Goal: Task Accomplishment & Management: Manage account settings

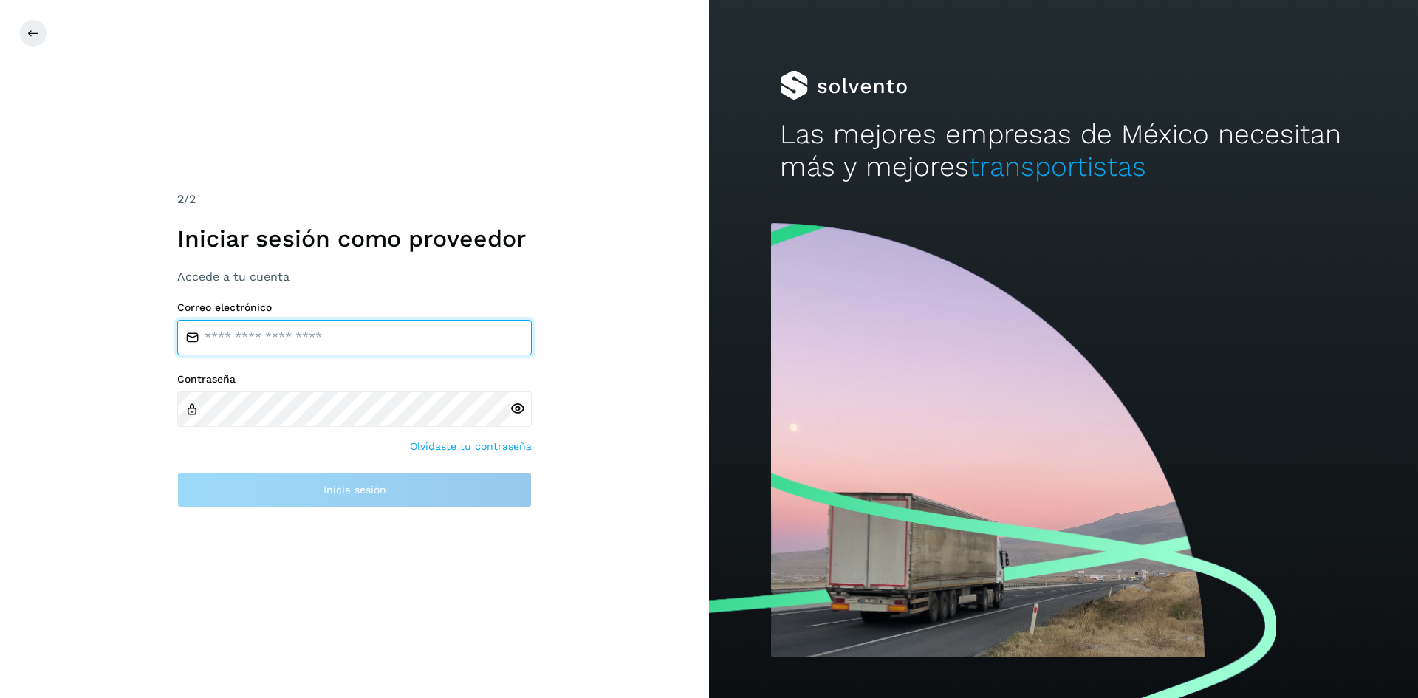
type input "**********"
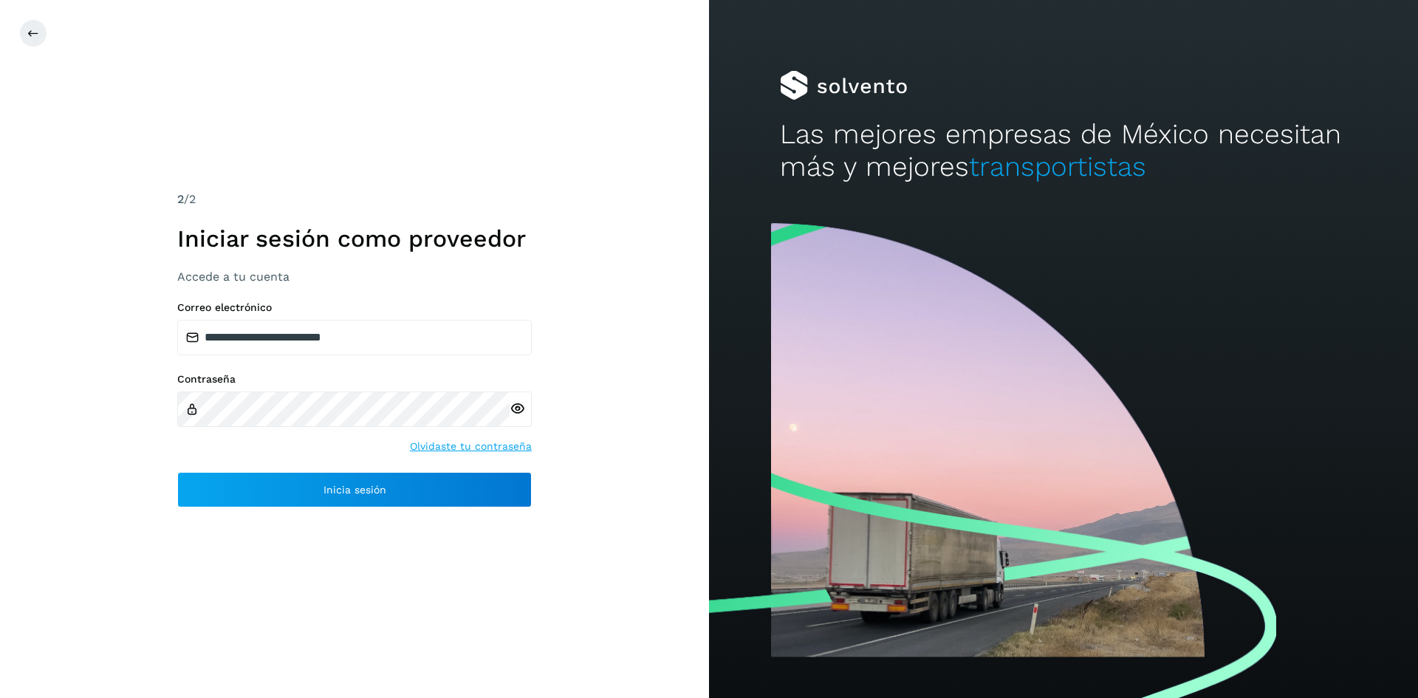
click at [522, 413] on icon at bounding box center [517, 409] width 16 height 16
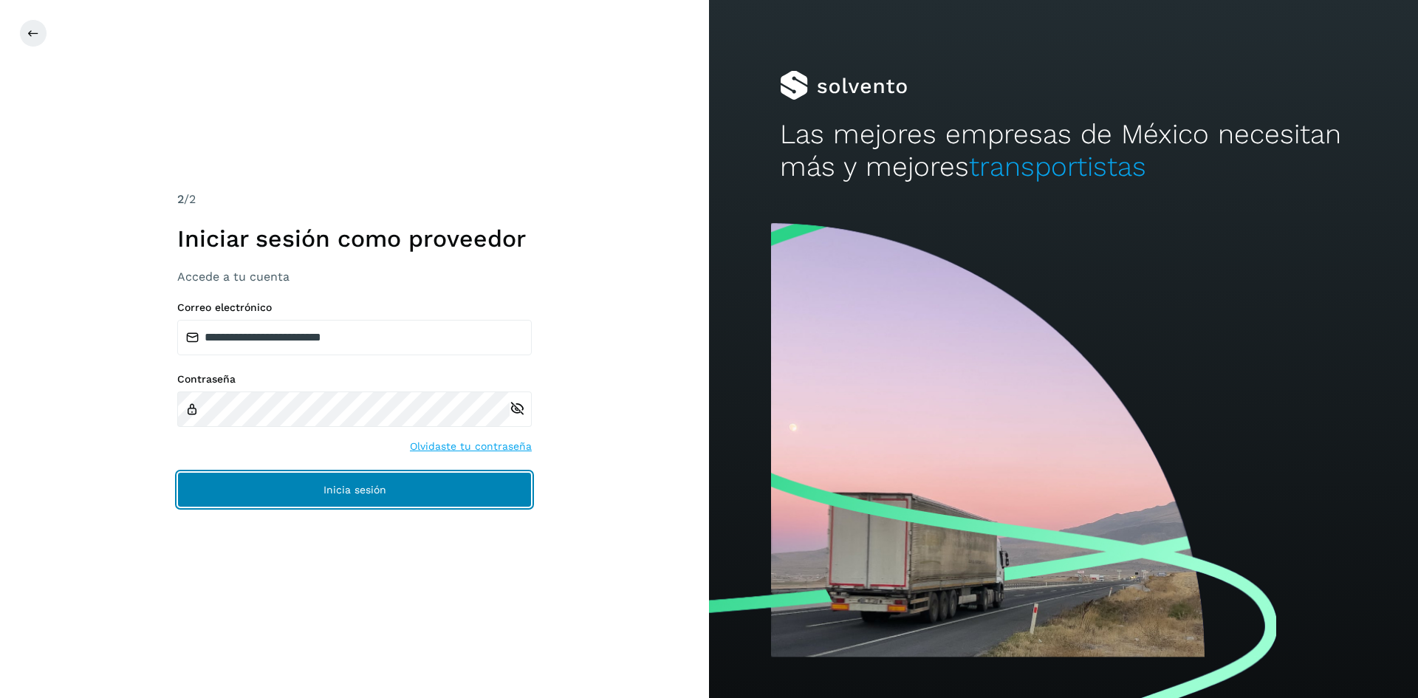
click at [492, 478] on button "Inicia sesión" at bounding box center [354, 489] width 354 height 35
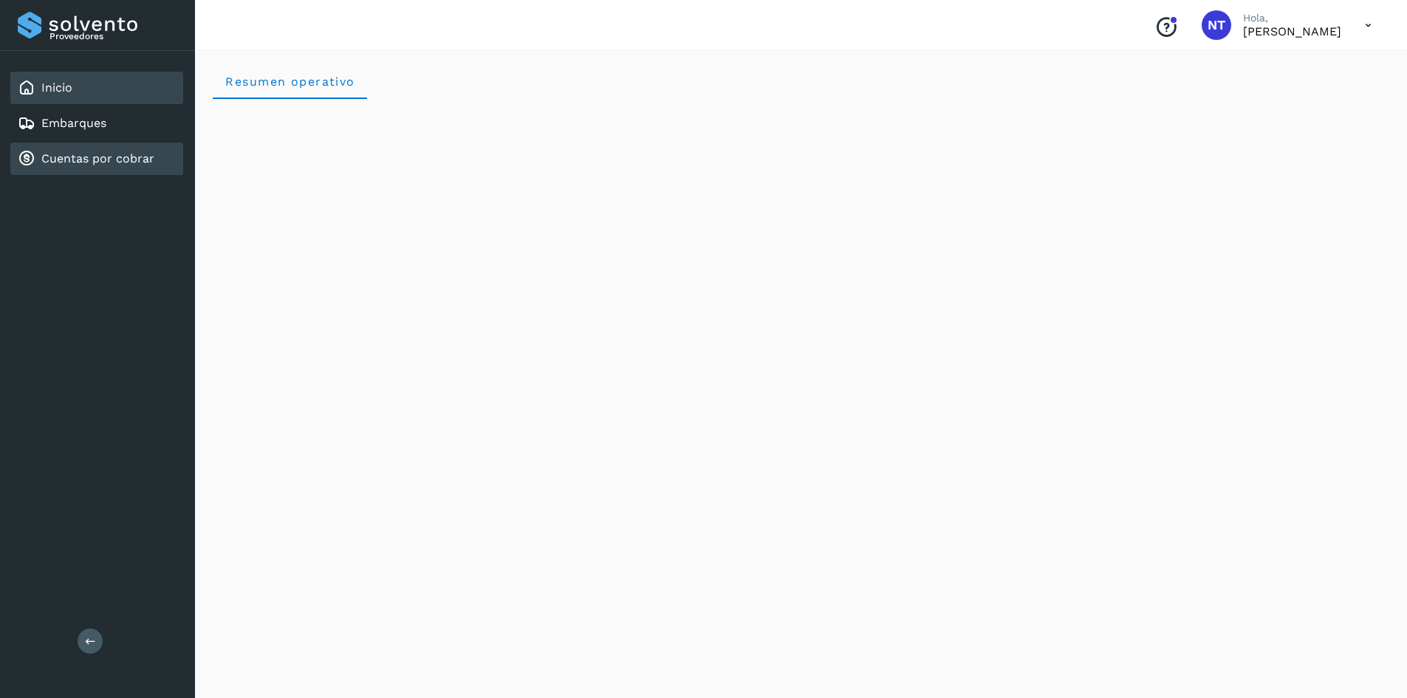
click at [91, 163] on link "Cuentas por cobrar" at bounding box center [97, 158] width 113 height 14
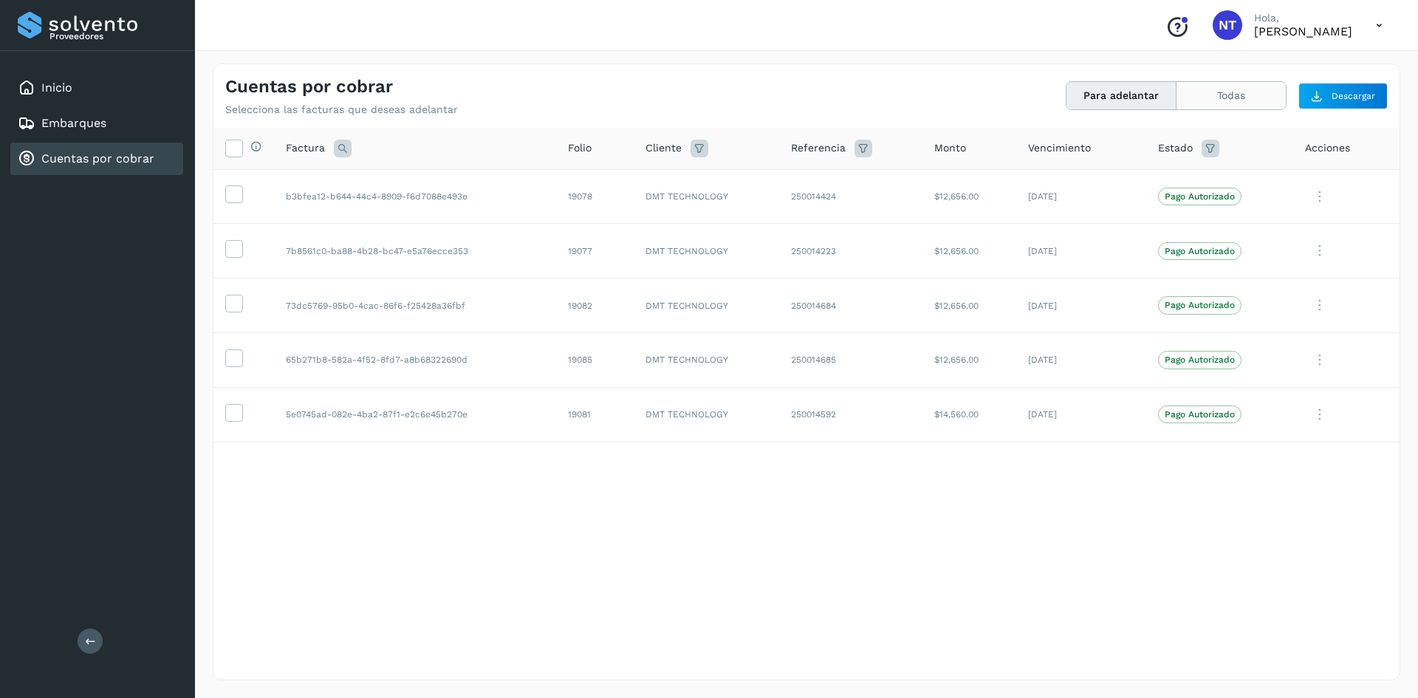
click at [707, 95] on button "Todas" at bounding box center [1230, 95] width 109 height 27
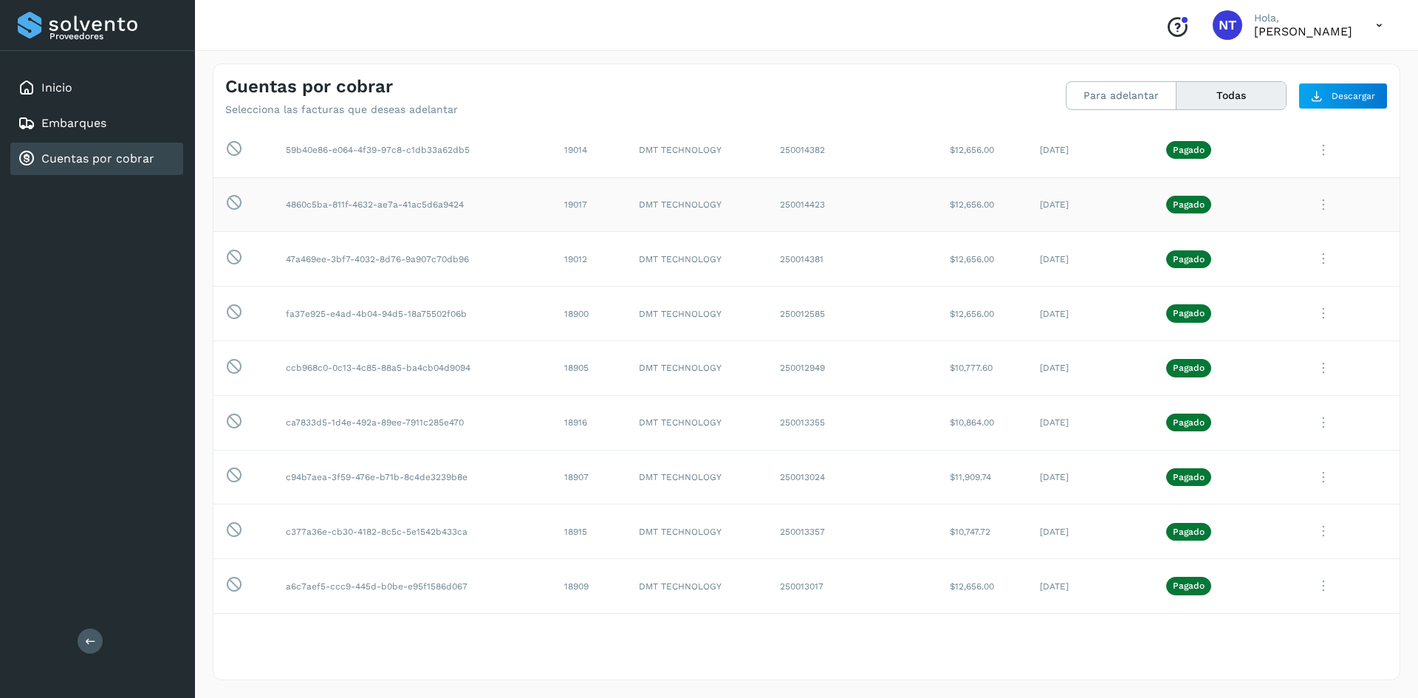
scroll to position [517, 0]
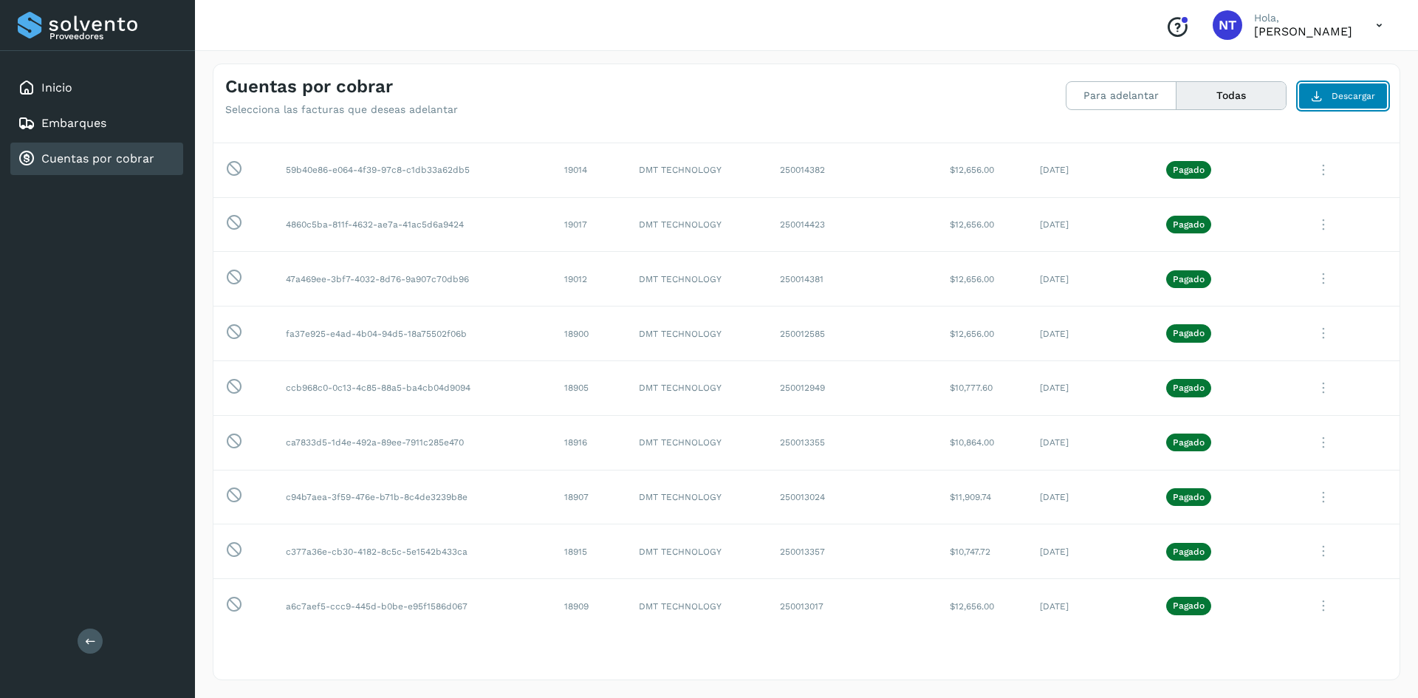
click at [707, 86] on button "Descargar" at bounding box center [1342, 96] width 89 height 27
click at [707, 97] on span "Descargar" at bounding box center [1353, 95] width 44 height 13
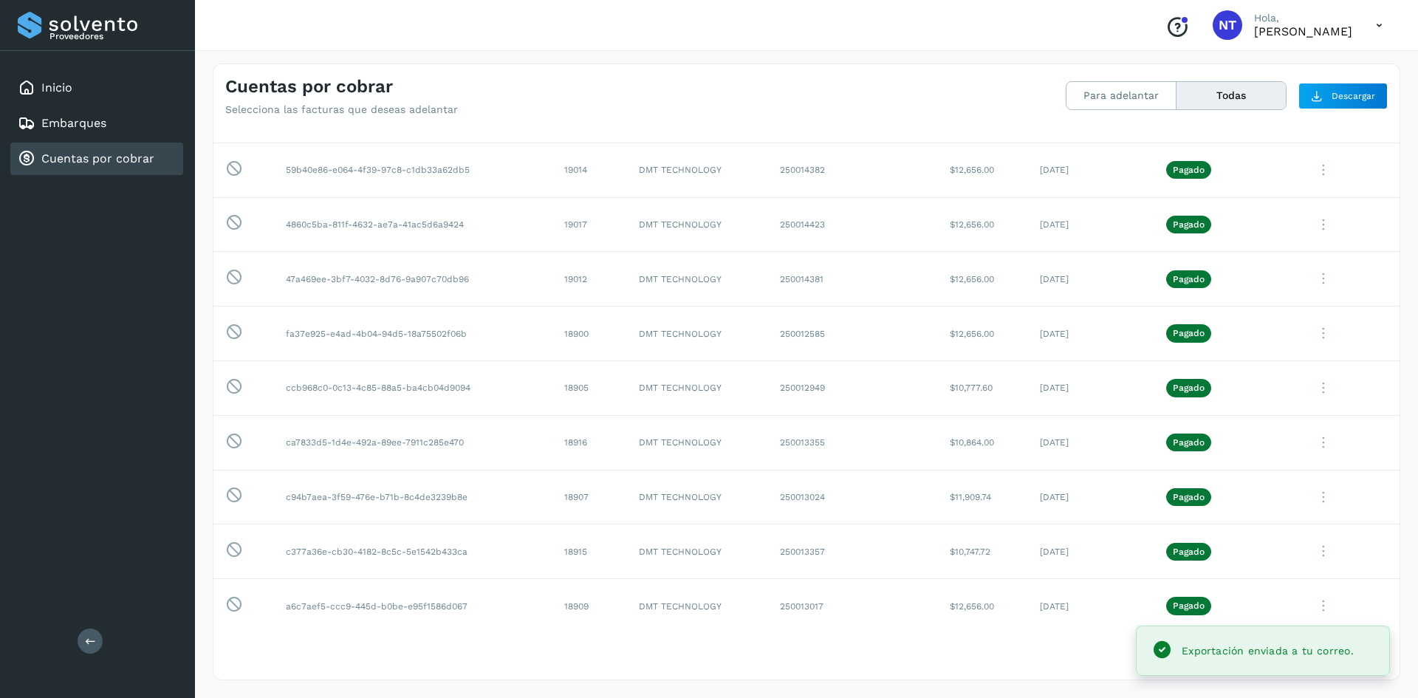
click at [707, 657] on div "Exportación enviada a tu correo." at bounding box center [1267, 651] width 172 height 18
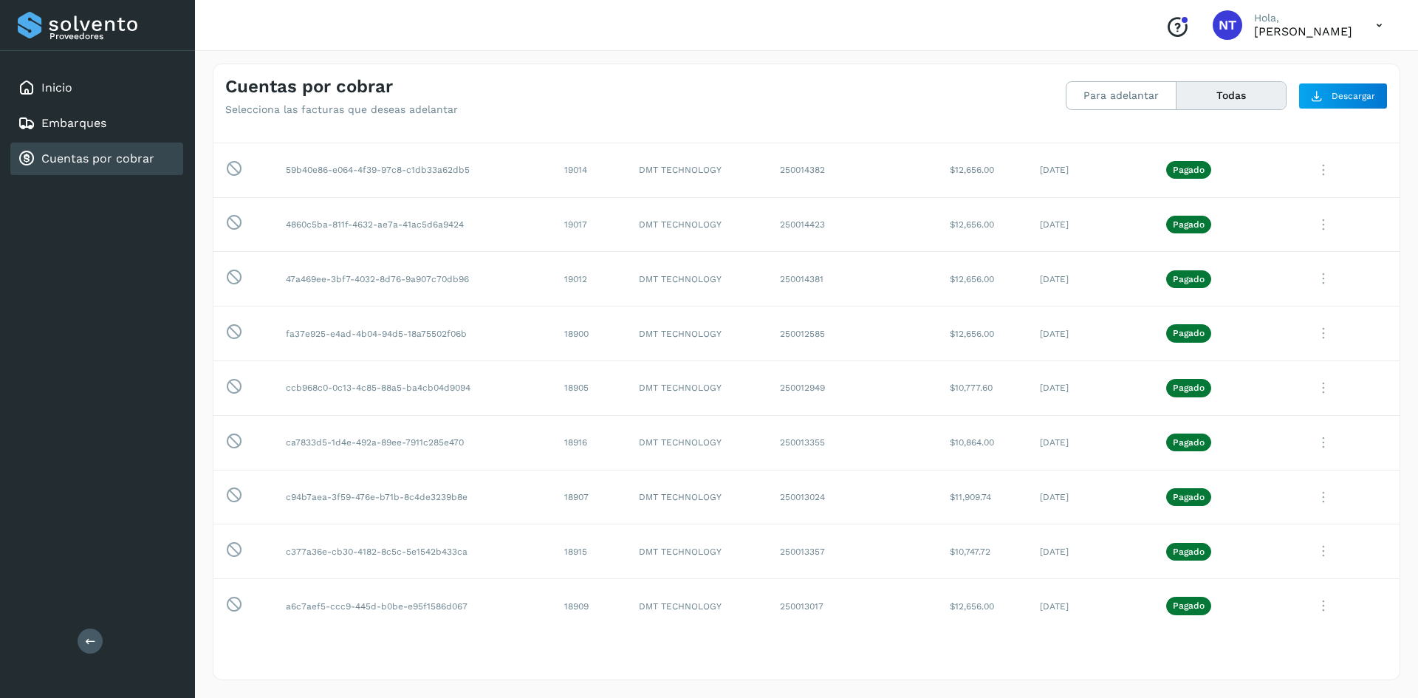
click at [707, 99] on button "Todas" at bounding box center [1230, 95] width 109 height 27
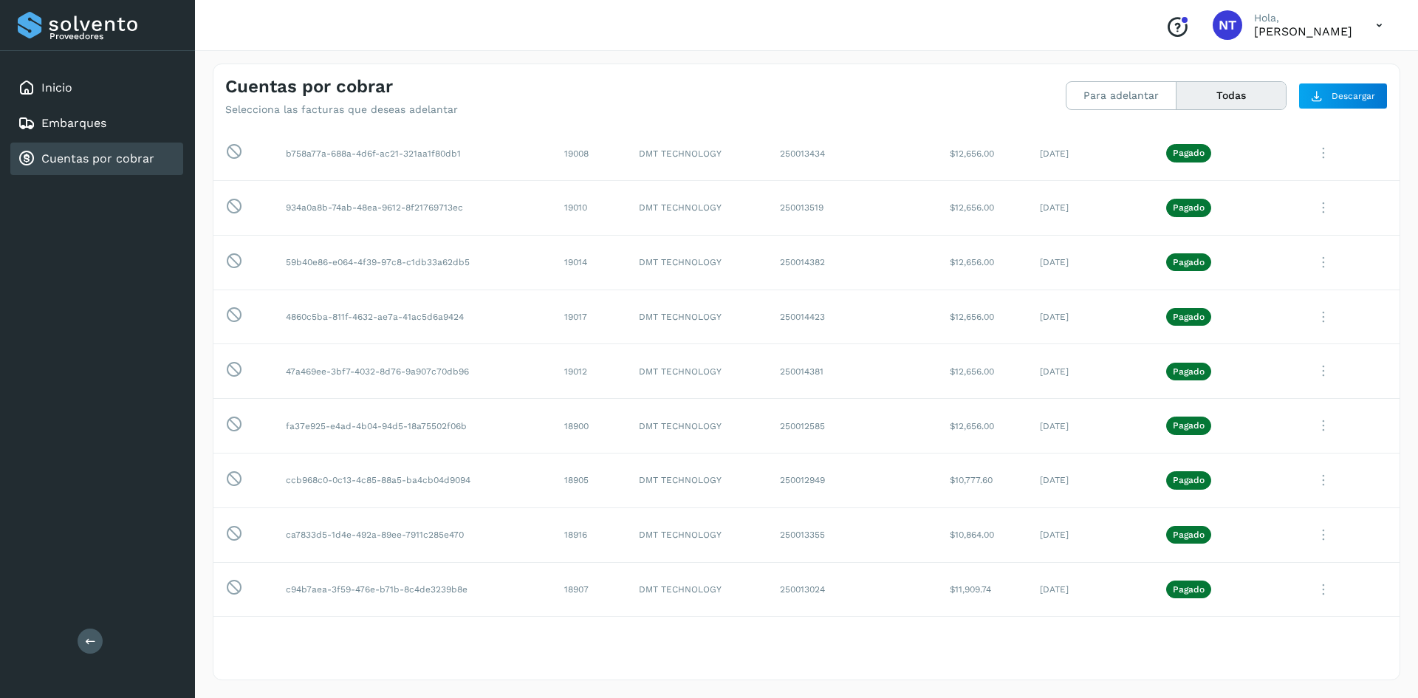
scroll to position [0, 0]
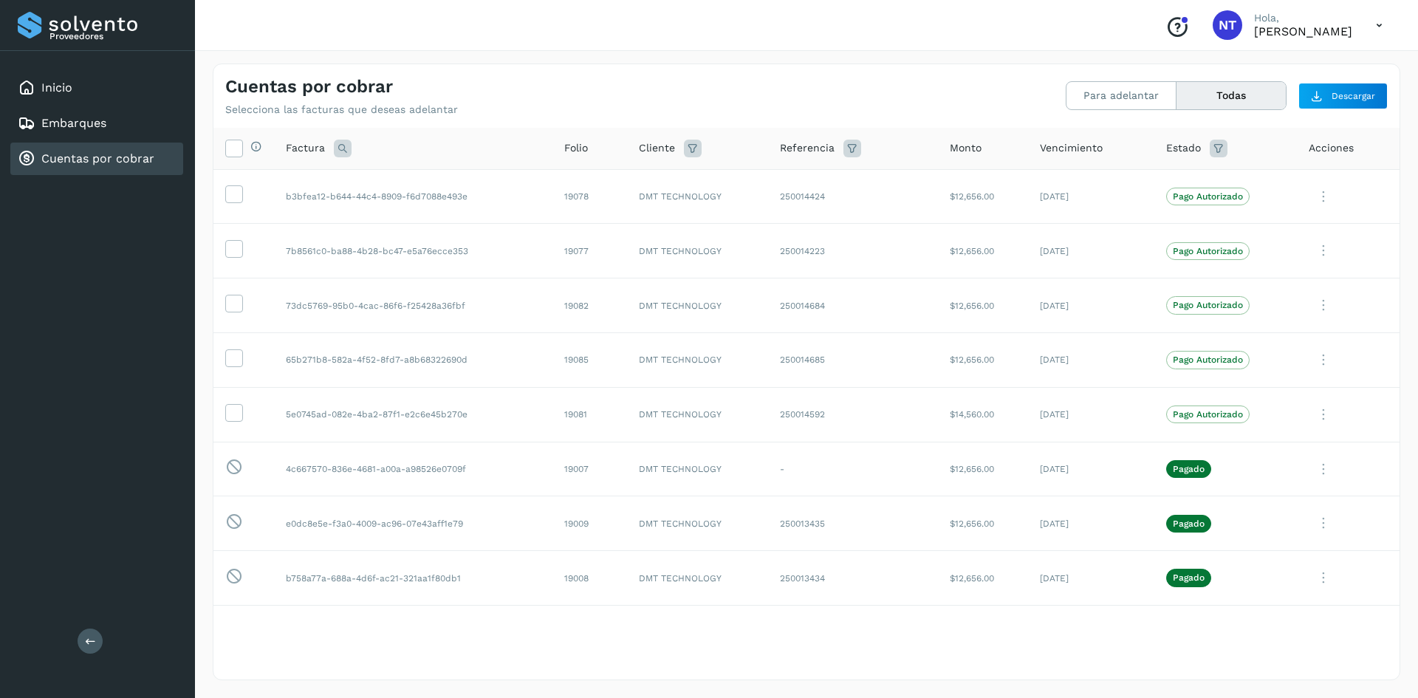
click at [707, 147] on icon at bounding box center [1218, 149] width 18 height 18
click at [707, 182] on input "text" at bounding box center [1104, 186] width 159 height 24
click at [707, 238] on div "Pagado" at bounding box center [1126, 241] width 146 height 16
type input "**********"
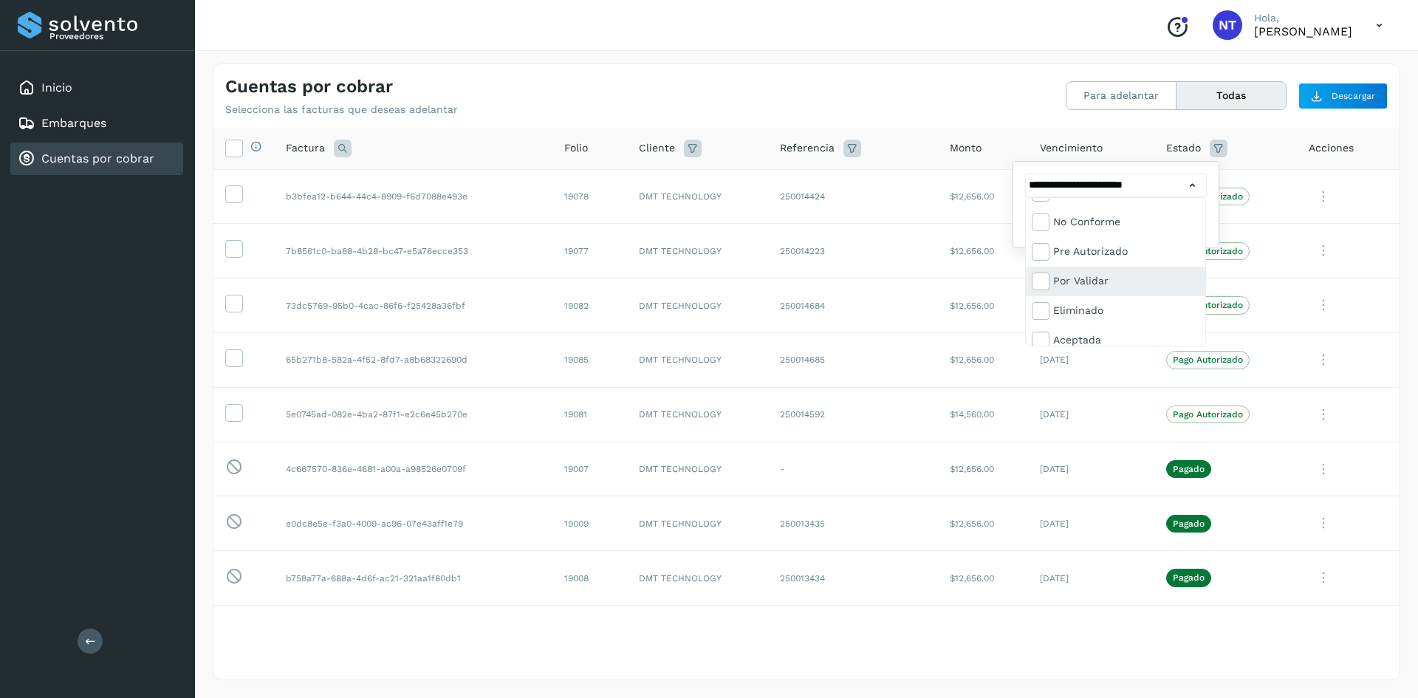
scroll to position [89, 0]
click at [707, 161] on div at bounding box center [709, 349] width 1418 height 698
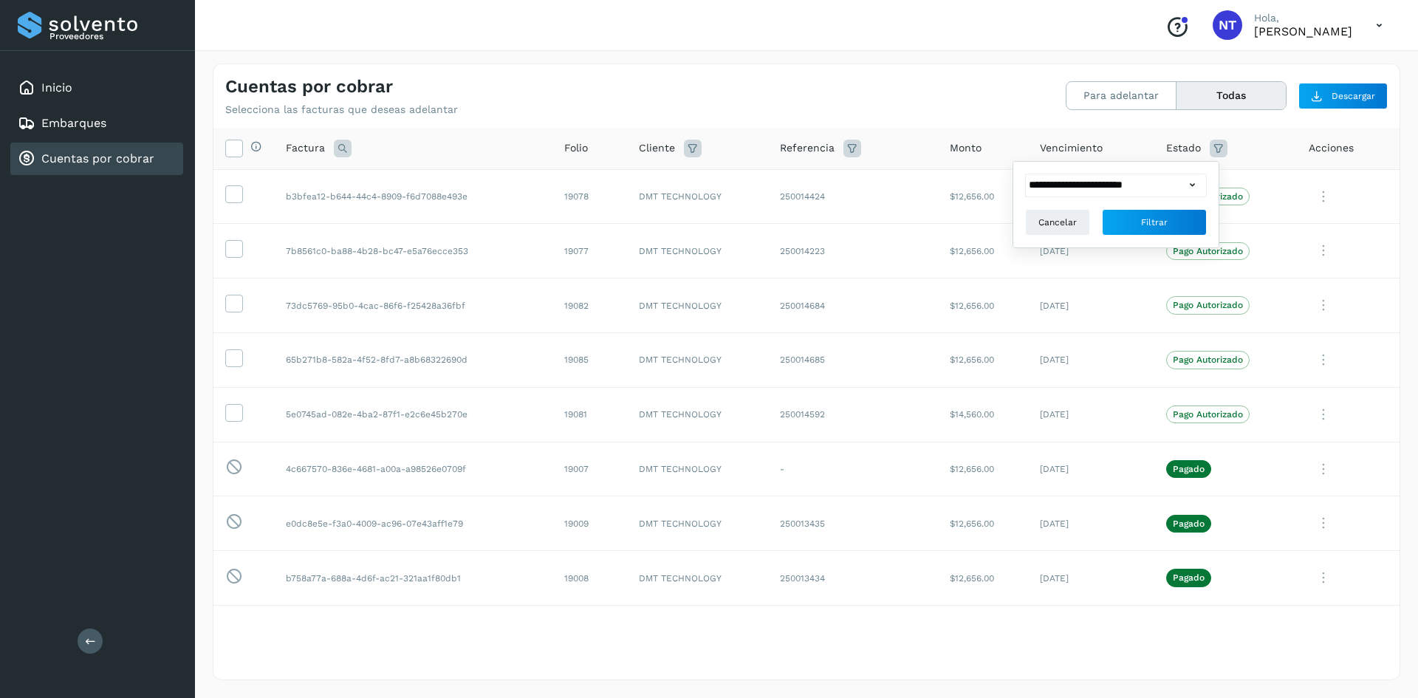
click at [707, 144] on icon at bounding box center [852, 149] width 18 height 18
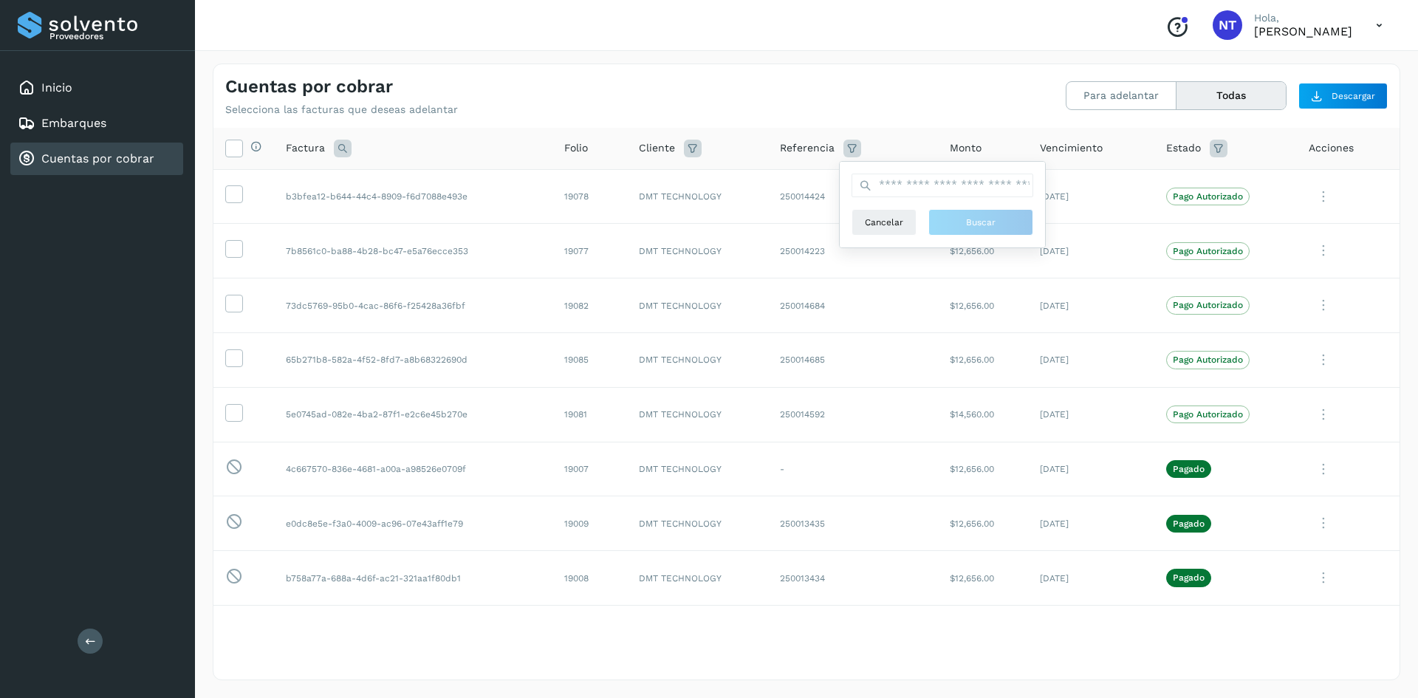
click at [707, 144] on icon at bounding box center [852, 149] width 18 height 18
click at [707, 151] on icon at bounding box center [1218, 149] width 18 height 18
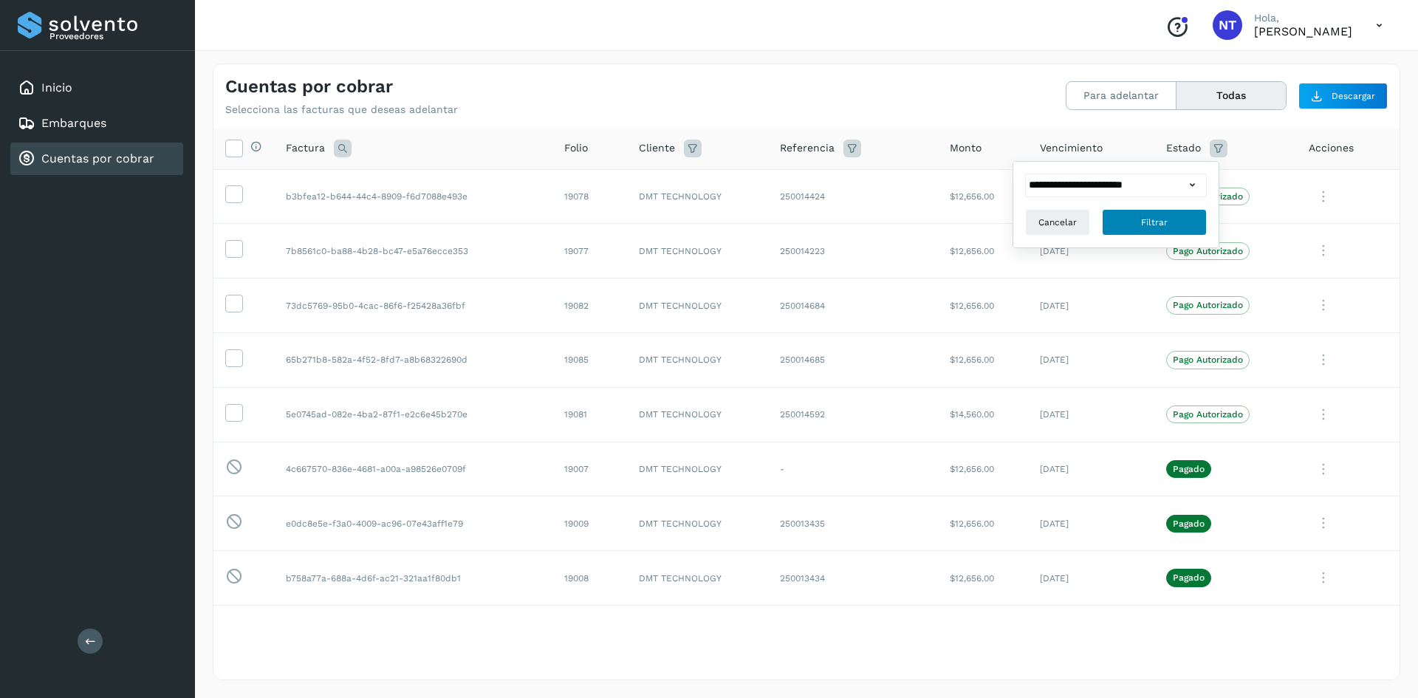
click at [707, 222] on span "Filtrar" at bounding box center [1154, 222] width 27 height 13
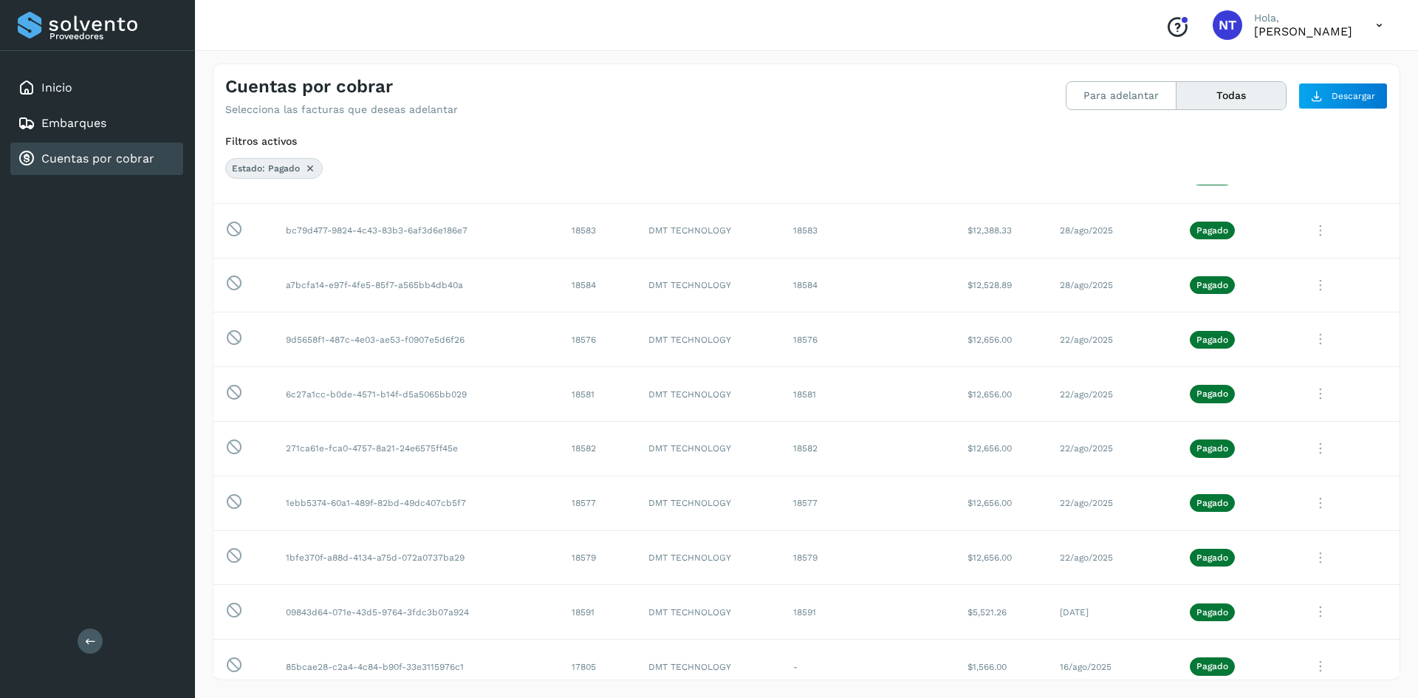
scroll to position [0, 0]
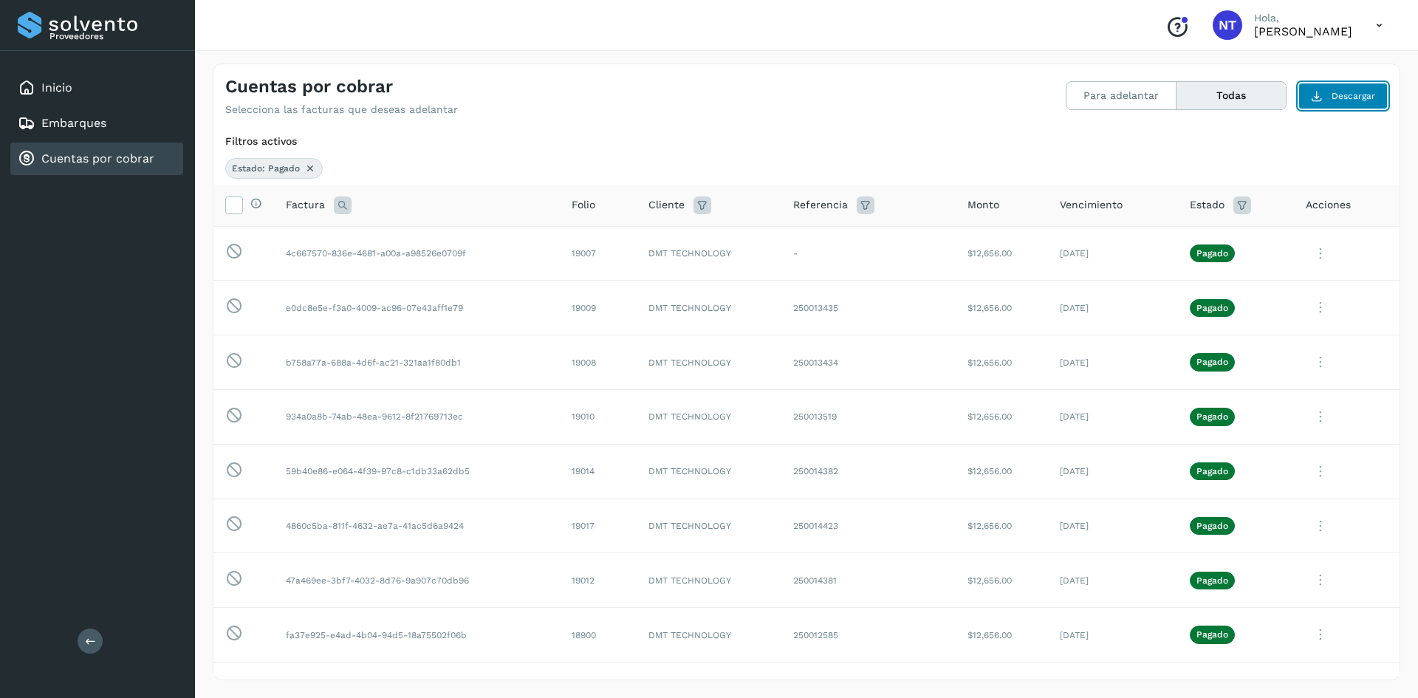
click at [707, 94] on button "Descargar" at bounding box center [1342, 96] width 89 height 27
